Goal: Book appointment/travel/reservation

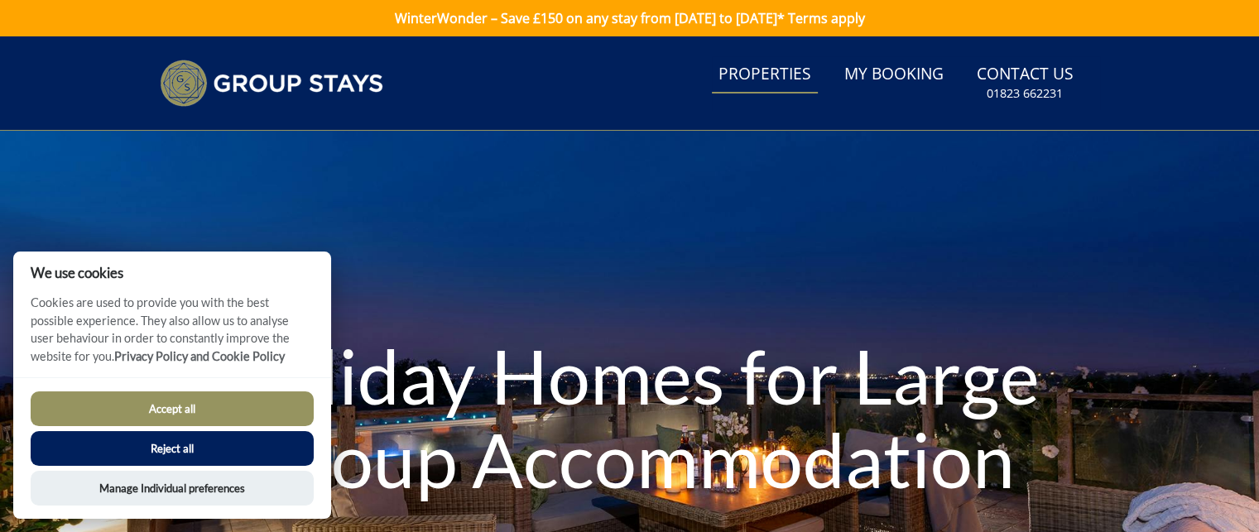
click at [768, 77] on link "Properties" at bounding box center [765, 74] width 106 height 37
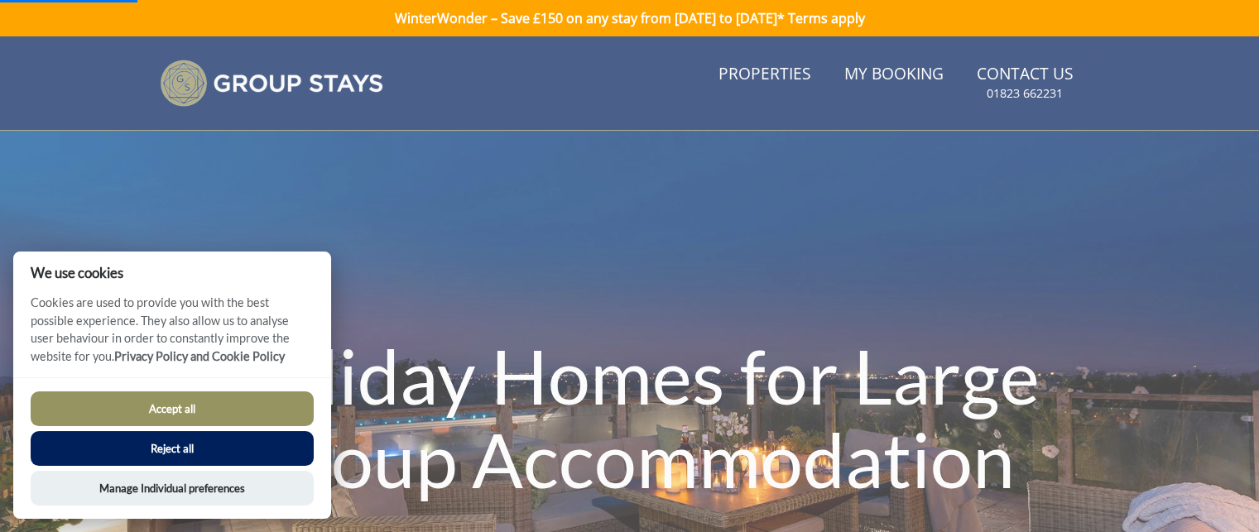
click at [163, 405] on button "Accept all" at bounding box center [172, 408] width 283 height 35
checkbox input "true"
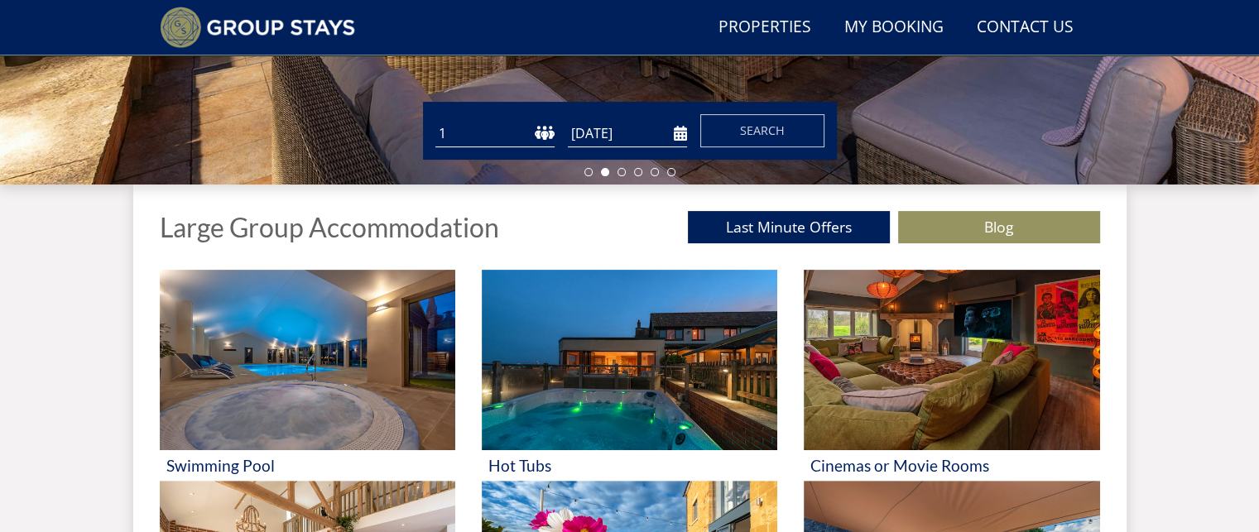
scroll to position [483, 0]
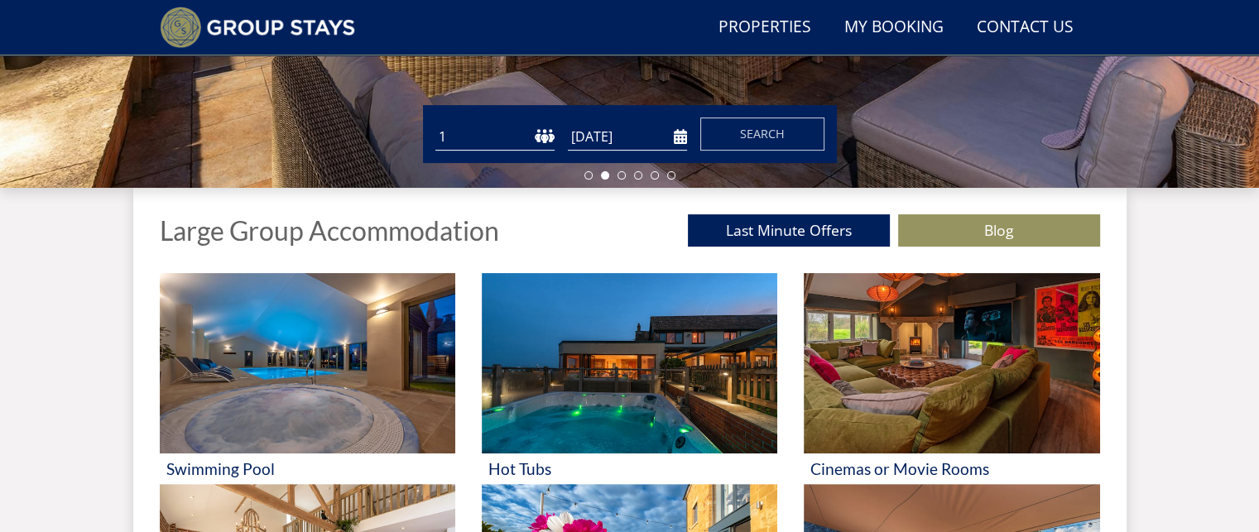
click at [530, 138] on select "1 2 3 4 5 6 7 8 9 10 11 12 13 14 15 16 17 18 19 20 21 22 23 24 25 26 27 28 29 3…" at bounding box center [494, 136] width 119 height 27
select select "10"
click at [435, 123] on select "1 2 3 4 5 6 7 8 9 10 11 12 13 14 15 16 17 18 19 20 21 22 23 24 25 26 27 28 29 3…" at bounding box center [494, 136] width 119 height 27
click at [616, 141] on input "[DATE]" at bounding box center [627, 136] width 119 height 27
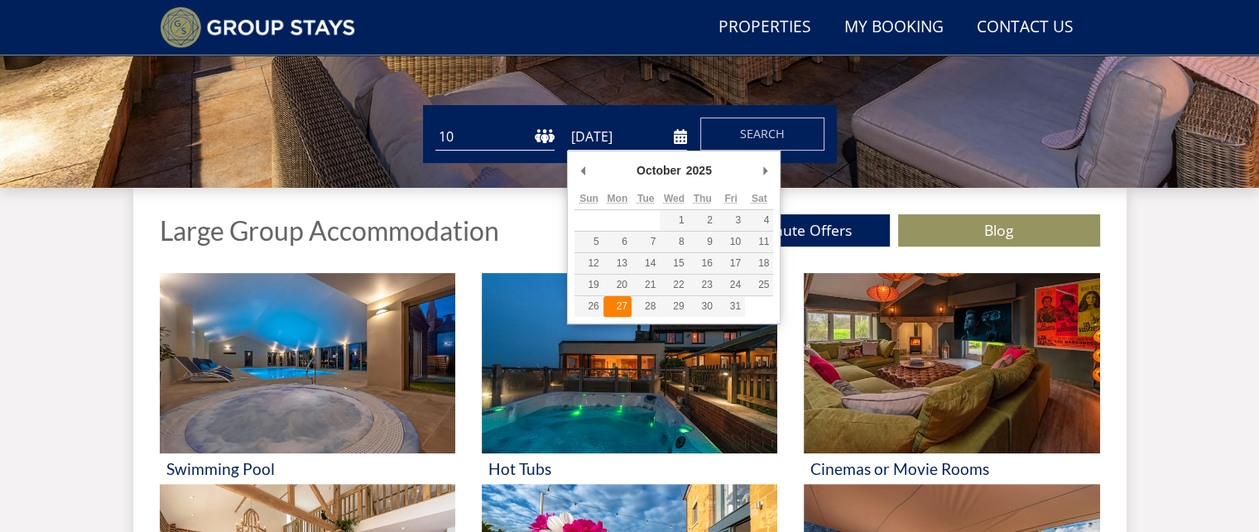
type input "[DATE]"
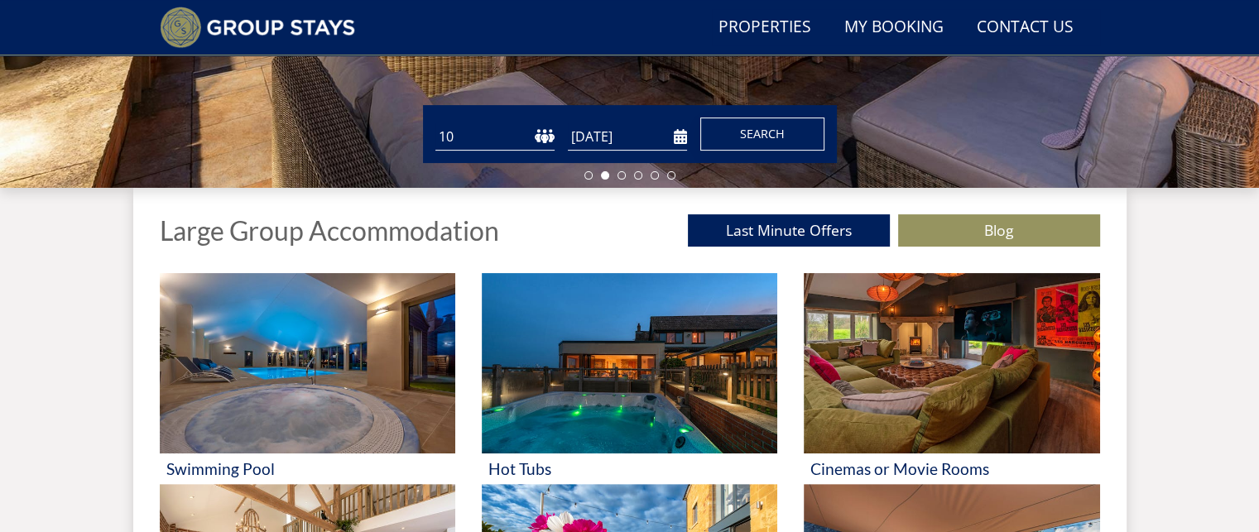
click at [789, 134] on button "Search" at bounding box center [762, 134] width 124 height 33
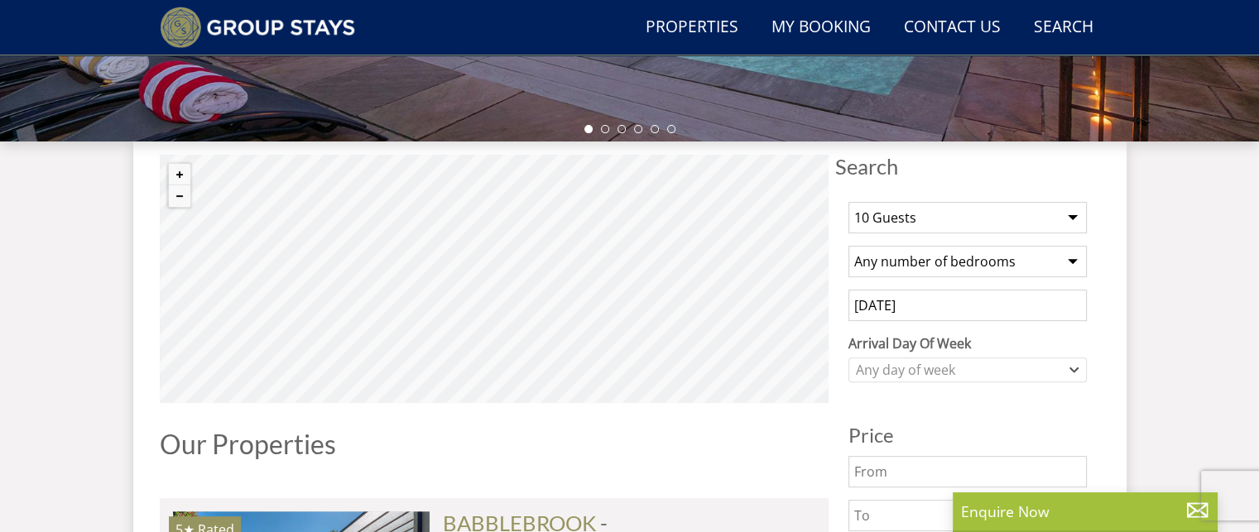
scroll to position [544, 0]
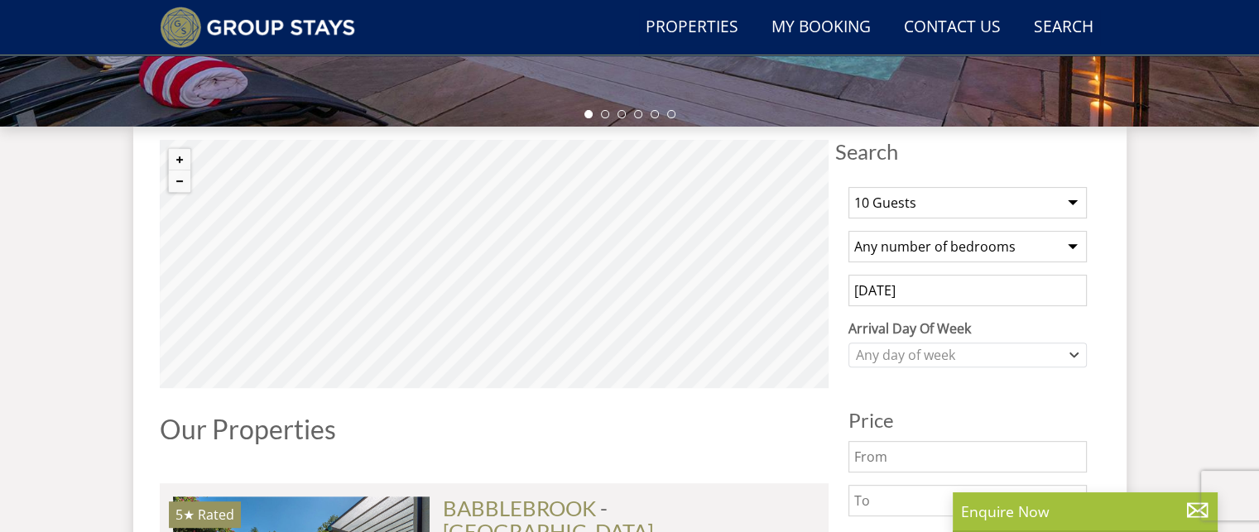
click at [1072, 247] on select "Any number of bedrooms 3 Bedrooms 4 Bedrooms 5 Bedrooms 6 Bedrooms 7 Bedrooms 8…" at bounding box center [967, 246] width 238 height 31
click at [1071, 355] on icon "Combobox" at bounding box center [1073, 355] width 9 height 10
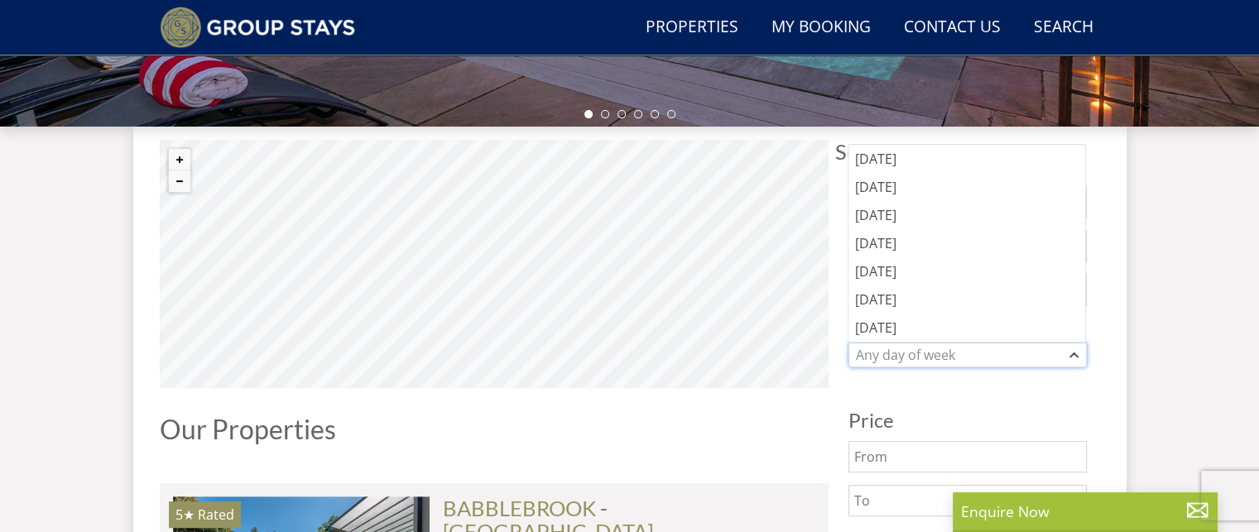
click at [1071, 355] on icon "Combobox" at bounding box center [1074, 354] width 7 height 3
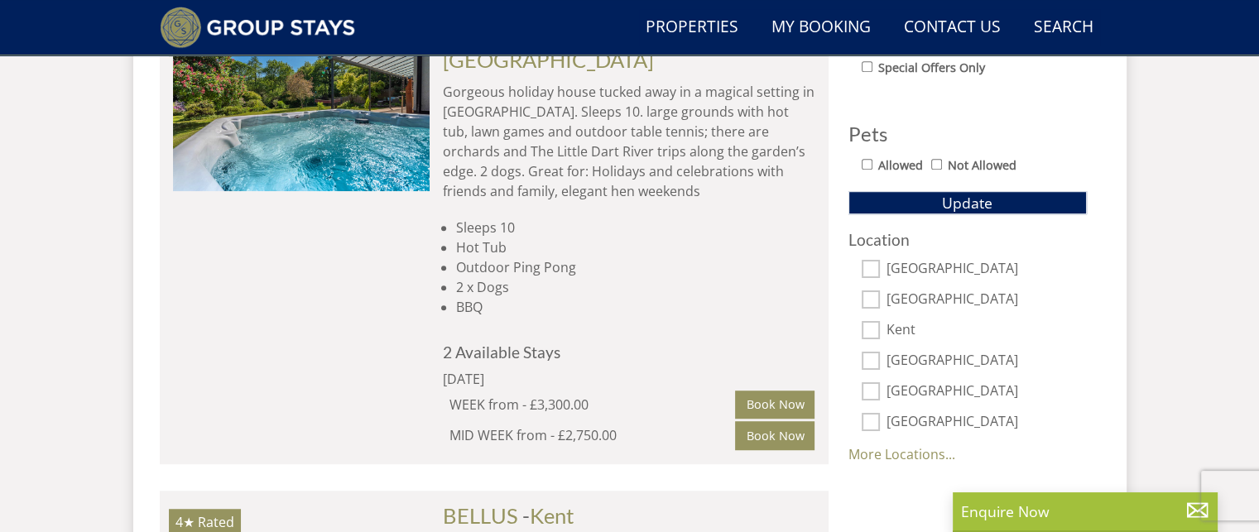
scroll to position [1046, 0]
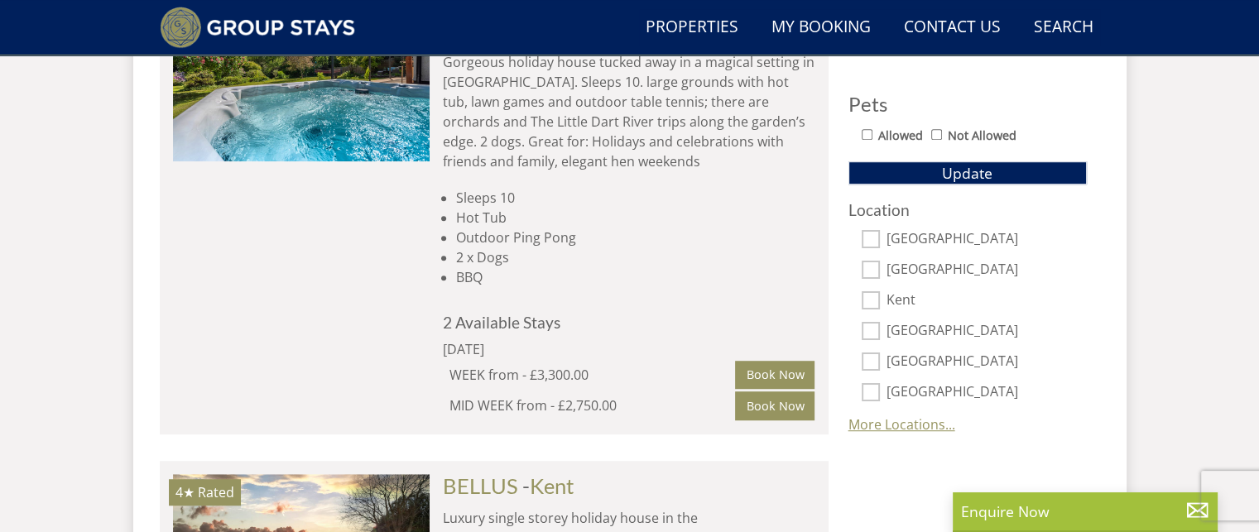
click at [937, 417] on link "More Locations..." at bounding box center [901, 424] width 107 height 18
click at [937, 417] on label "[GEOGRAPHIC_DATA]" at bounding box center [986, 424] width 200 height 18
click at [880, 417] on input "[GEOGRAPHIC_DATA]" at bounding box center [870, 423] width 18 height 18
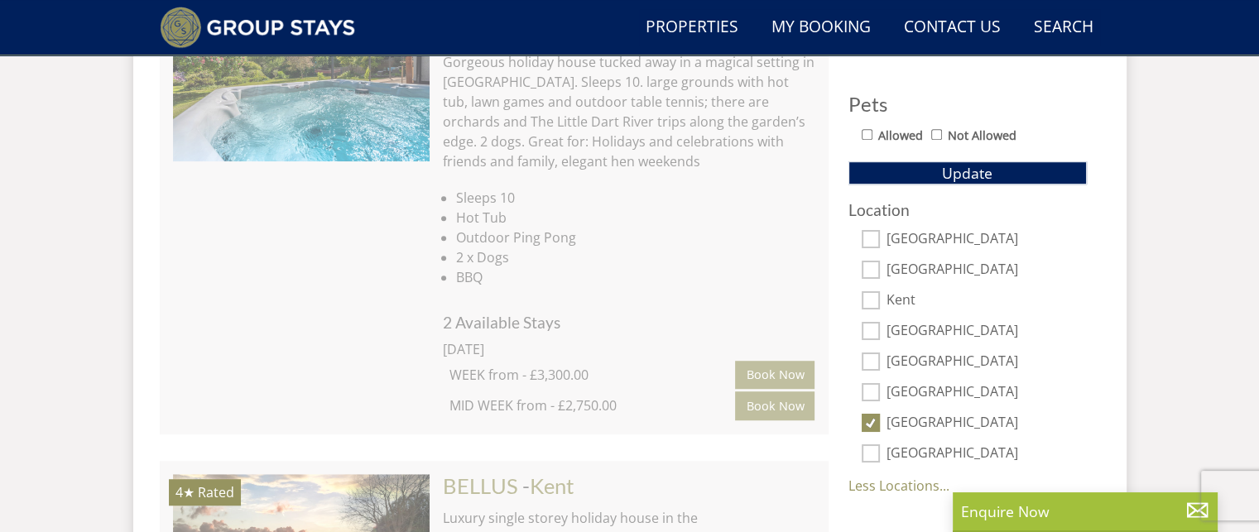
click at [937, 417] on label "[GEOGRAPHIC_DATA]" at bounding box center [986, 424] width 200 height 18
click at [880, 417] on input "[GEOGRAPHIC_DATA]" at bounding box center [870, 423] width 18 height 18
checkbox input "false"
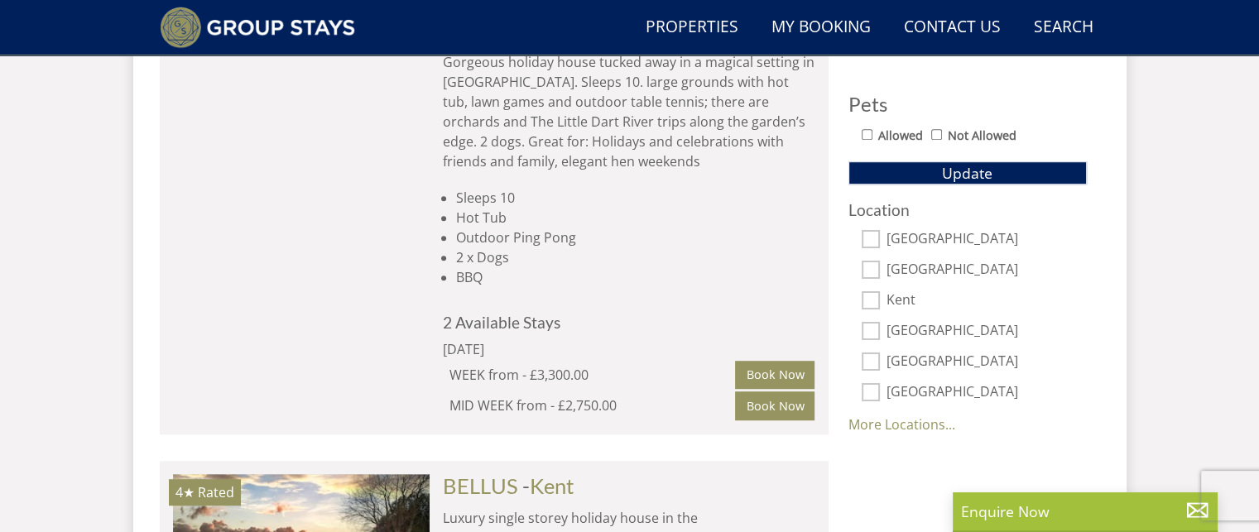
scroll to position [1511, 0]
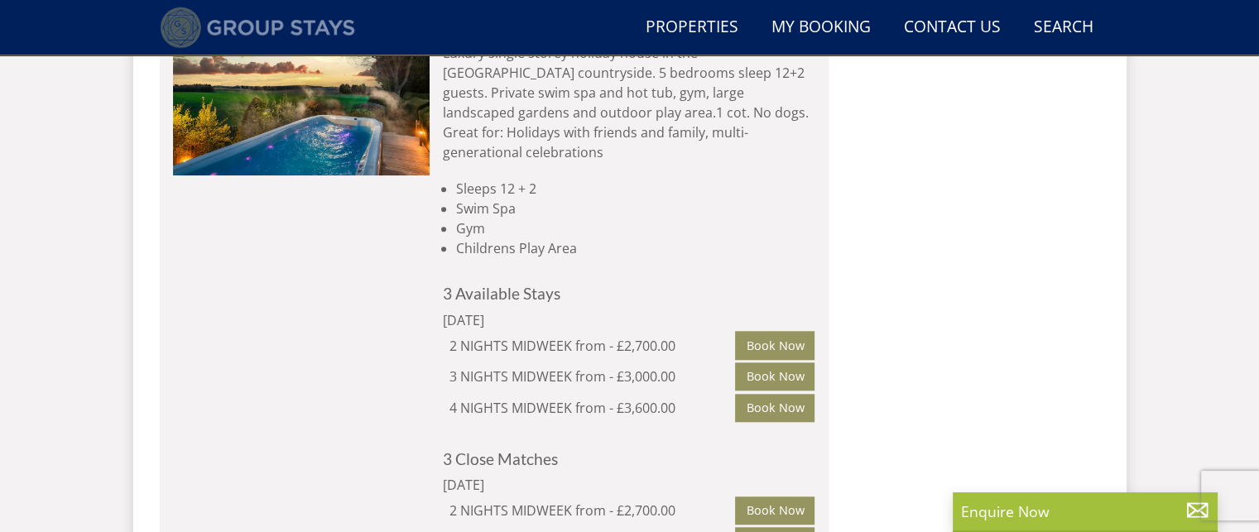
select select "10"
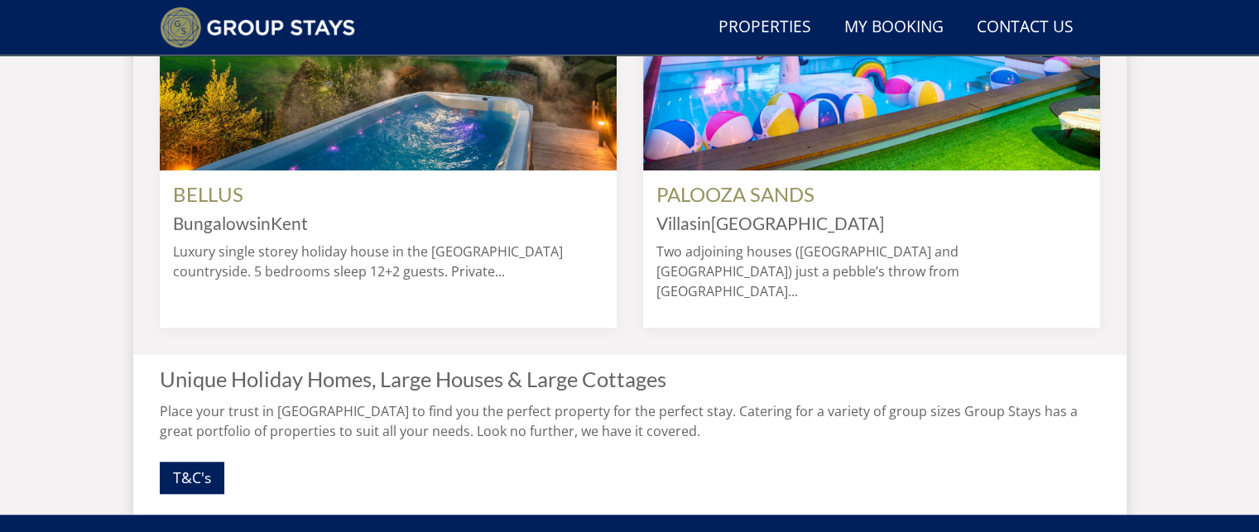
scroll to position [483, 0]
